Goal: Task Accomplishment & Management: Use online tool/utility

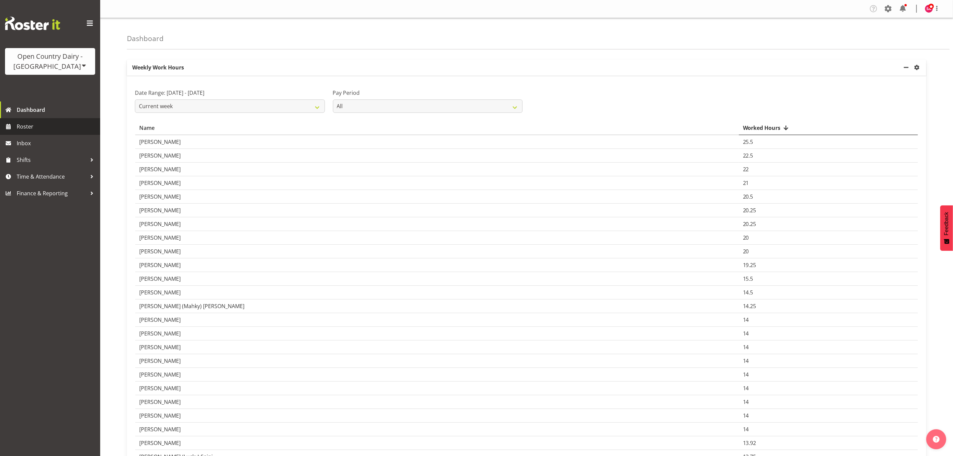
click at [40, 121] on span "Roster" at bounding box center [57, 126] width 80 height 10
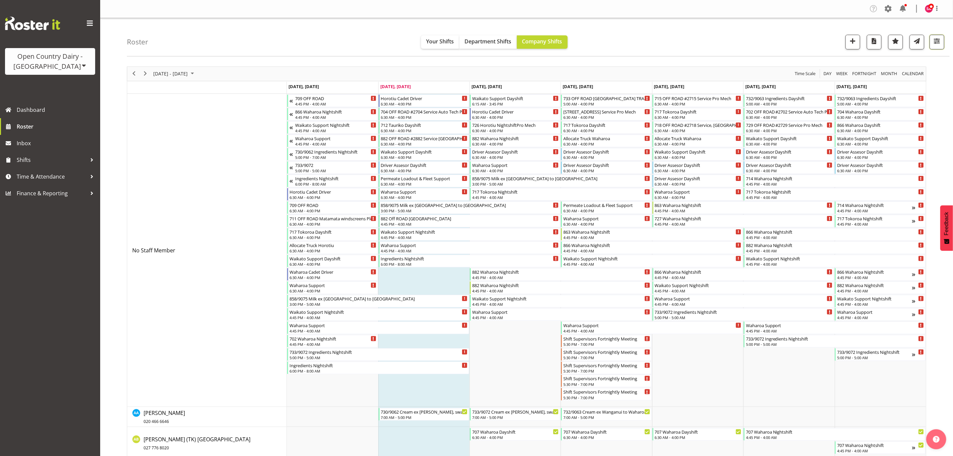
click at [941, 46] on button "button" at bounding box center [936, 42] width 15 height 15
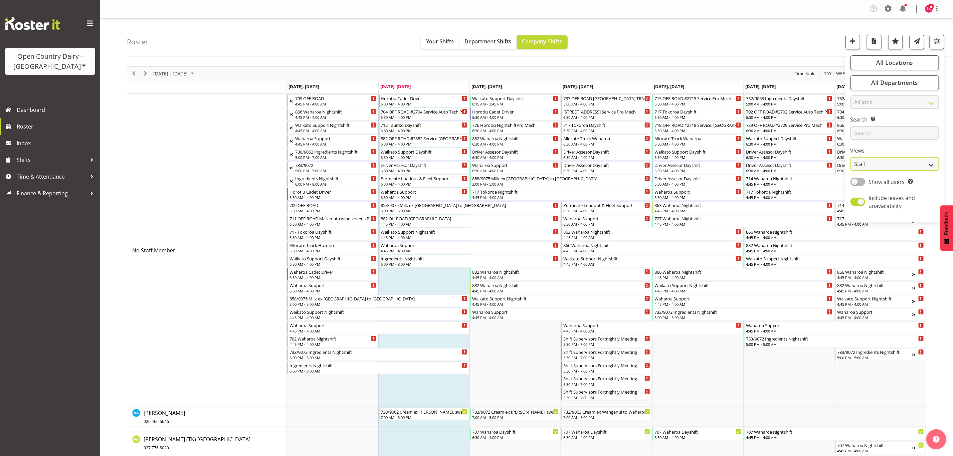
click at [895, 158] on select "Staff Role Shift - Horizontal Shift - Vertical Staff - Location" at bounding box center [894, 163] width 88 height 13
select select "shift"
click at [850, 157] on select "Staff Role Shift - Horizontal Shift - Vertical Staff - Location" at bounding box center [894, 163] width 88 height 13
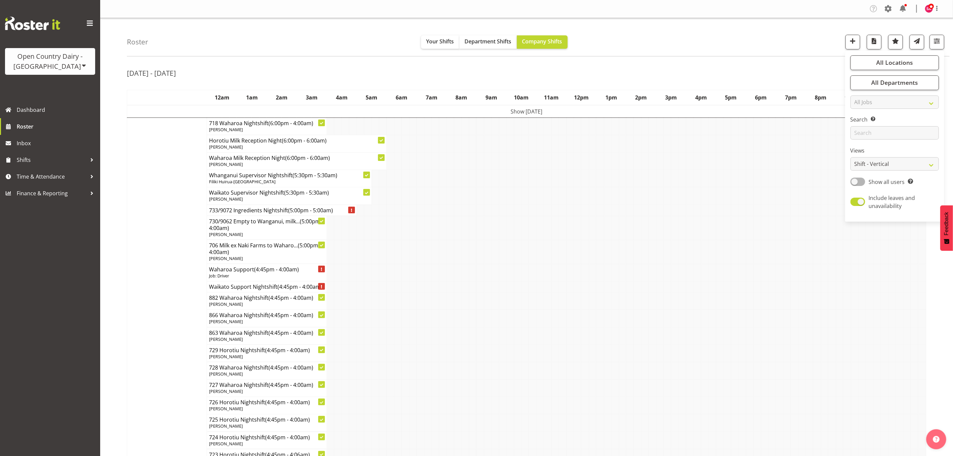
click at [607, 229] on td at bounding box center [606, 228] width 7 height 24
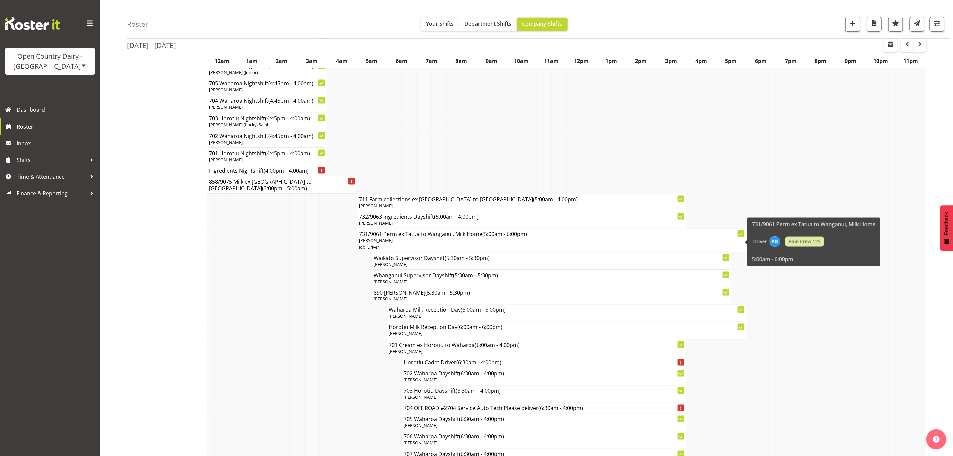
scroll to position [651, 0]
